Goal: Information Seeking & Learning: Learn about a topic

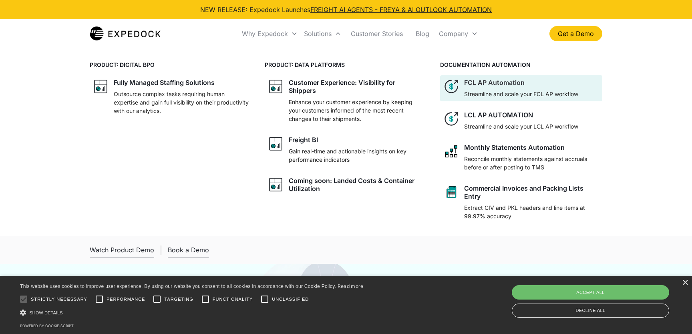
click at [503, 96] on p "Streamline and scale your FCL AP workflow" at bounding box center [521, 94] width 114 height 8
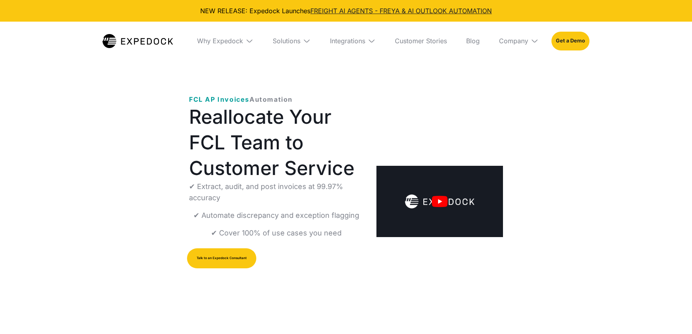
select select
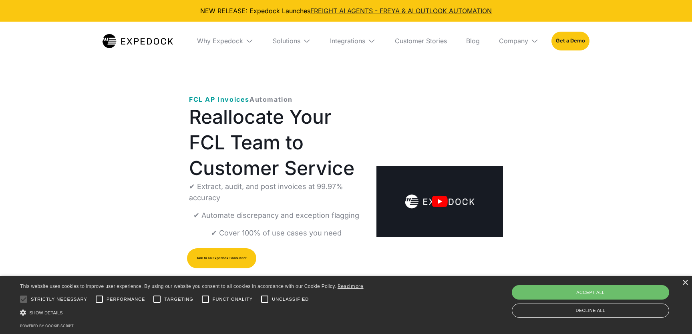
click at [343, 57] on div "Integrations" at bounding box center [353, 41] width 58 height 38
click at [283, 38] on div "Solutions" at bounding box center [280, 41] width 28 height 8
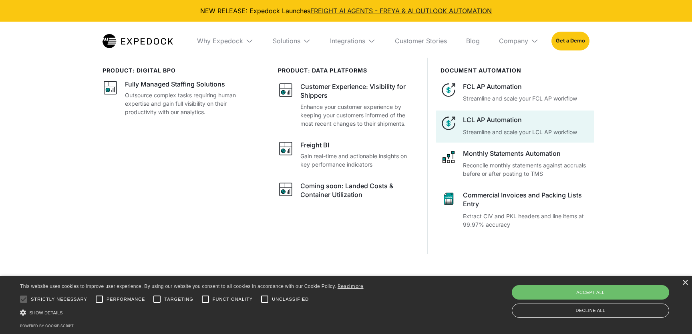
click at [503, 129] on p "Streamline and scale your LCL AP workflow" at bounding box center [526, 132] width 127 height 8
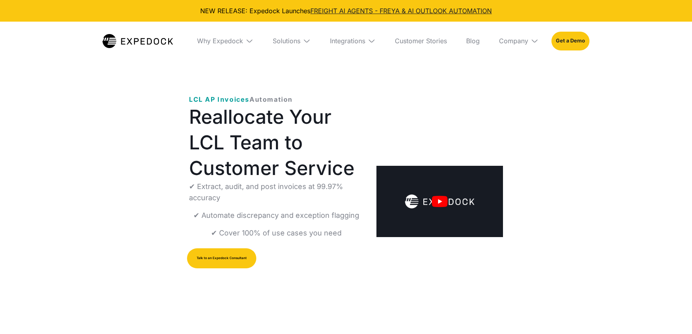
select select
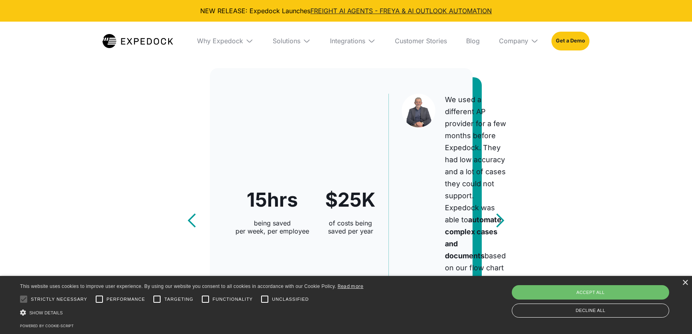
scroll to position [437, 0]
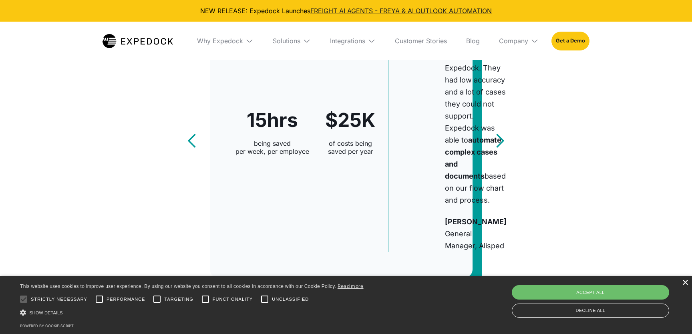
click at [683, 285] on div "×" at bounding box center [685, 283] width 6 height 6
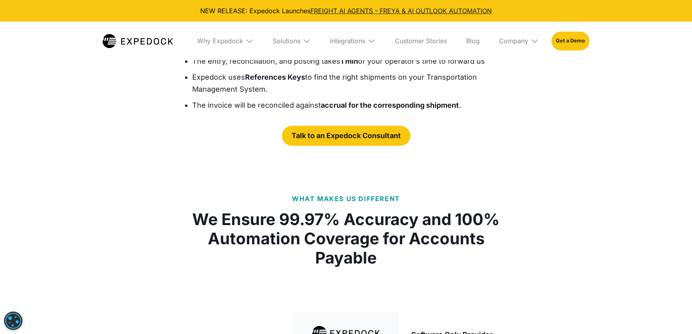
scroll to position [1247, 0]
